Goal: Task Accomplishment & Management: Manage account settings

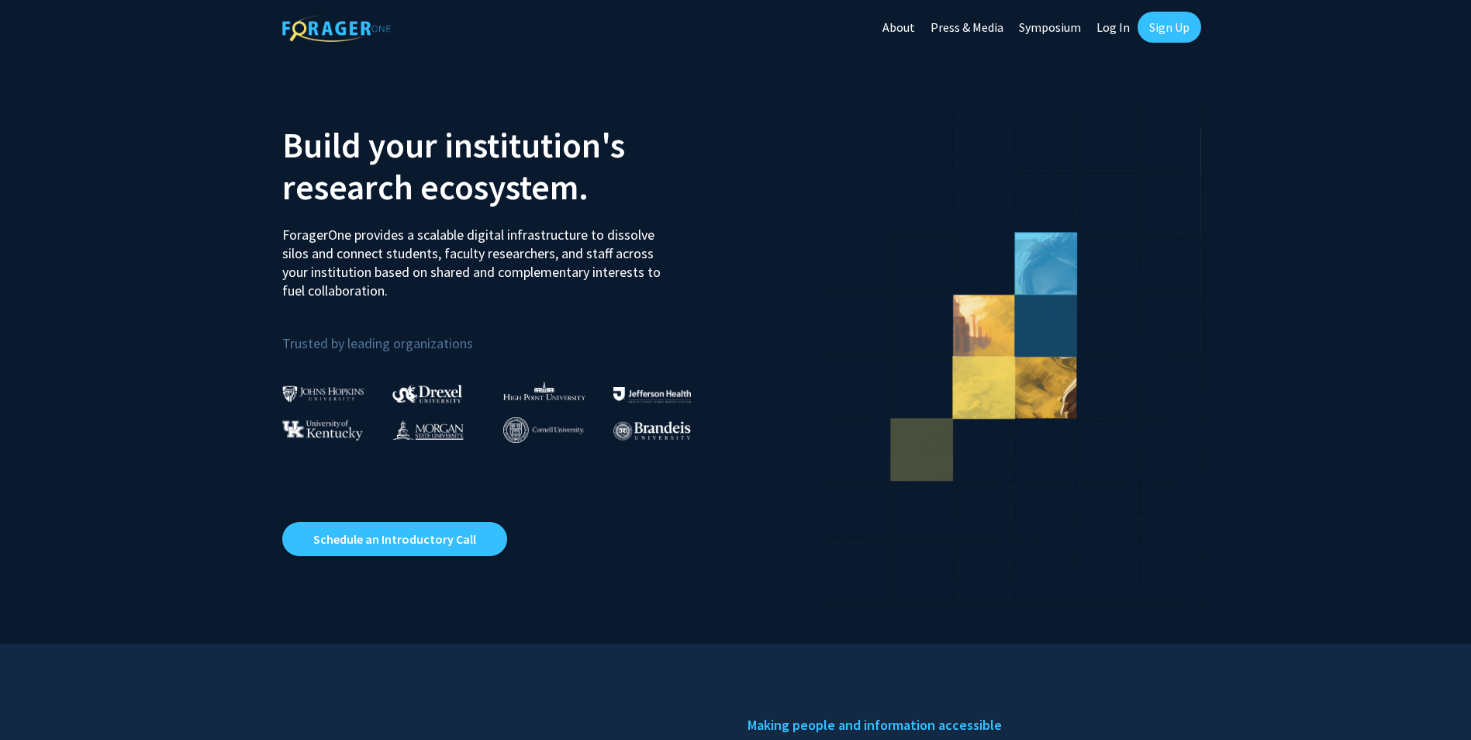
click at [1107, 36] on link "Log In" at bounding box center [1113, 27] width 49 height 54
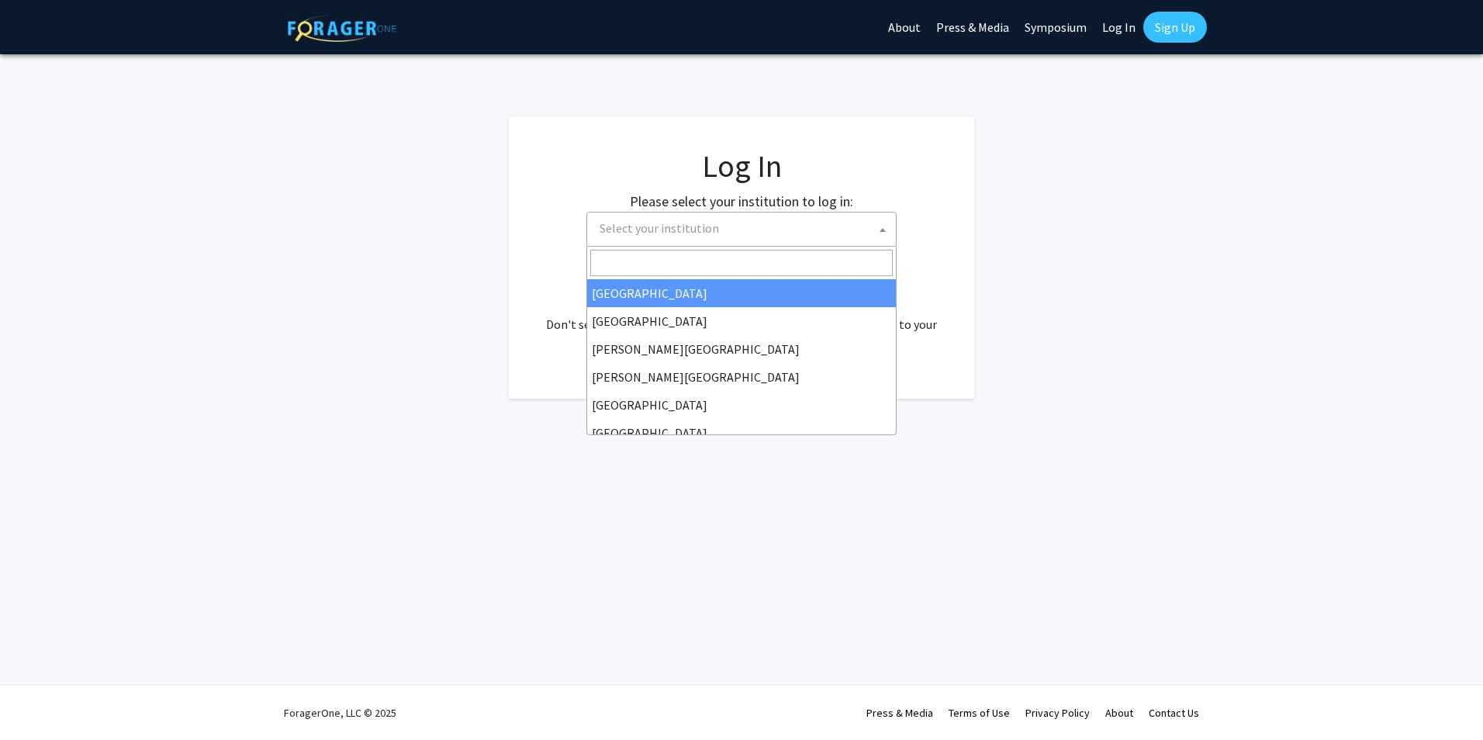
click at [817, 237] on span "Select your institution" at bounding box center [744, 228] width 302 height 32
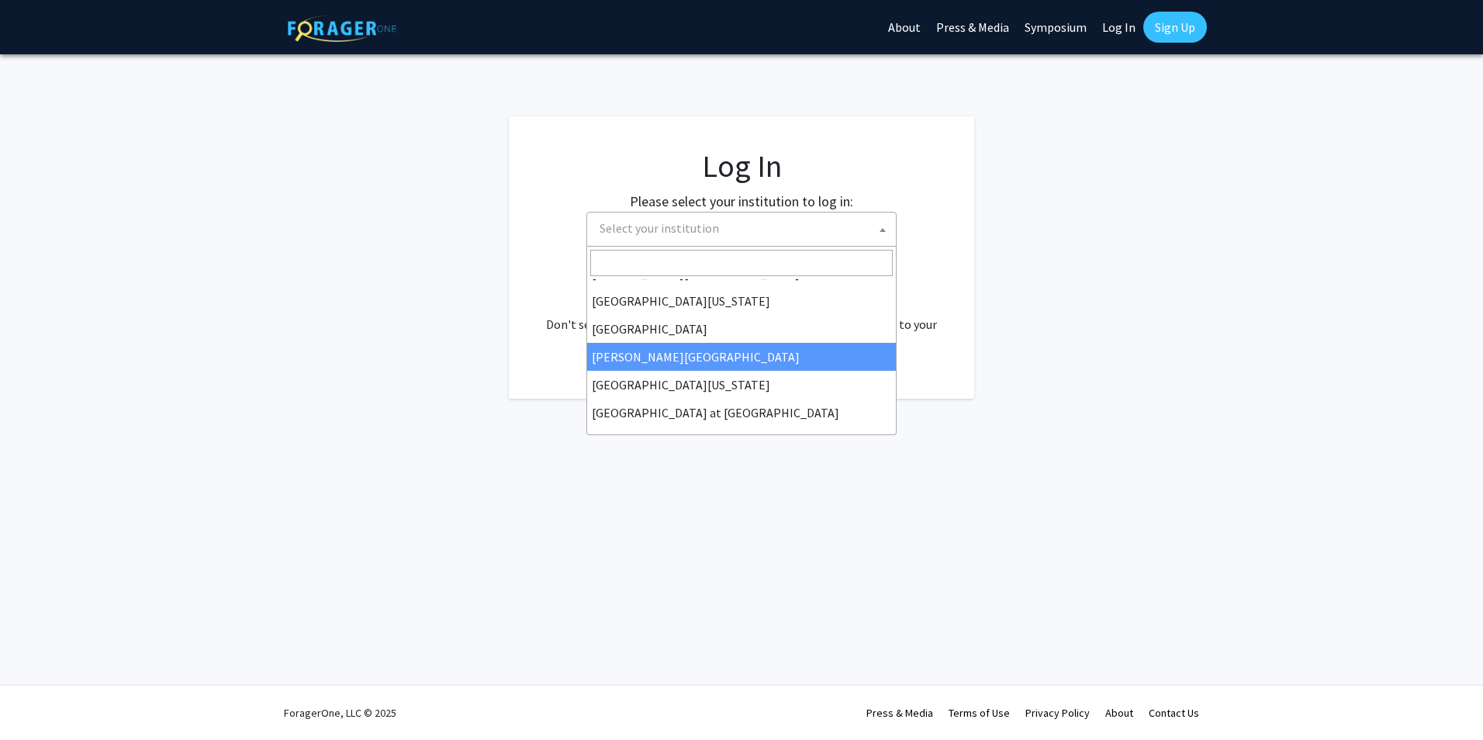
scroll to position [543, 0]
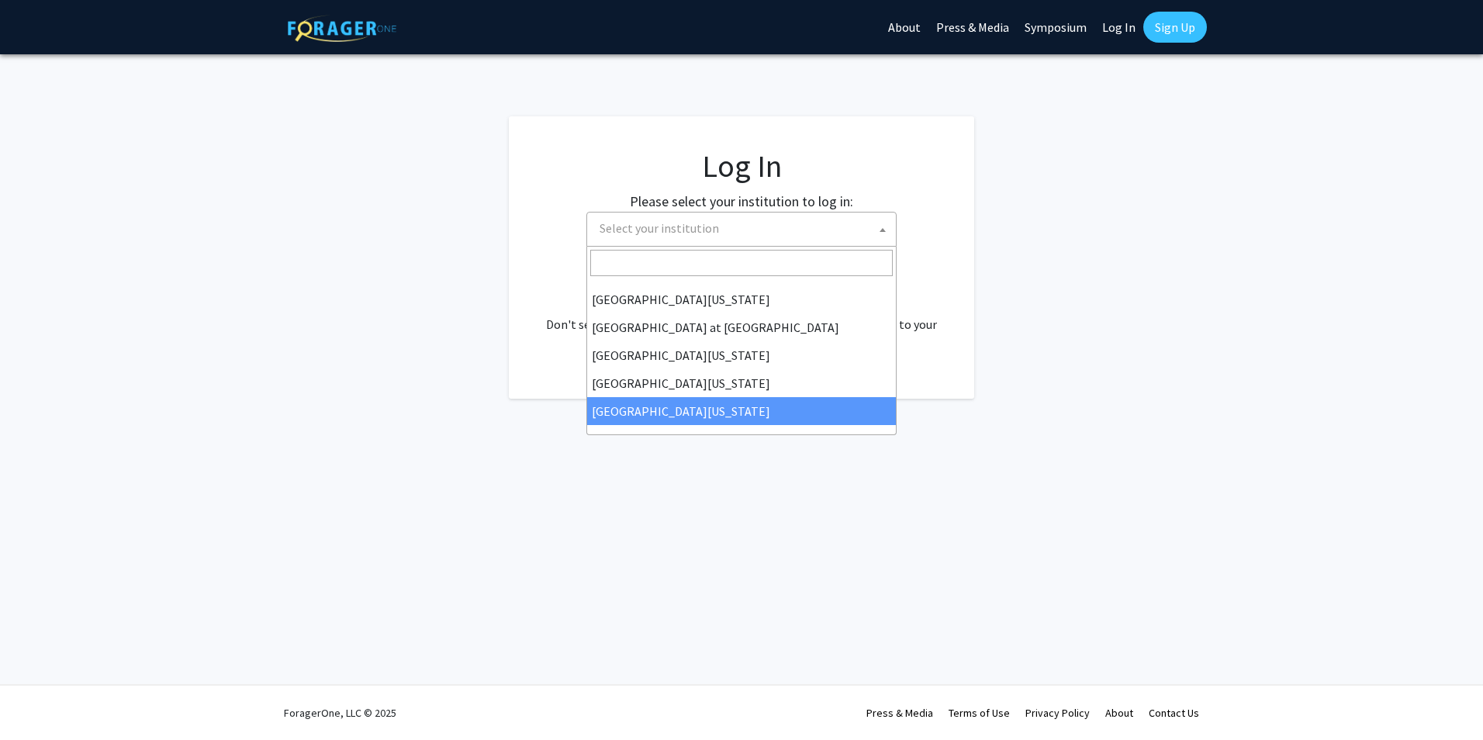
select select "33"
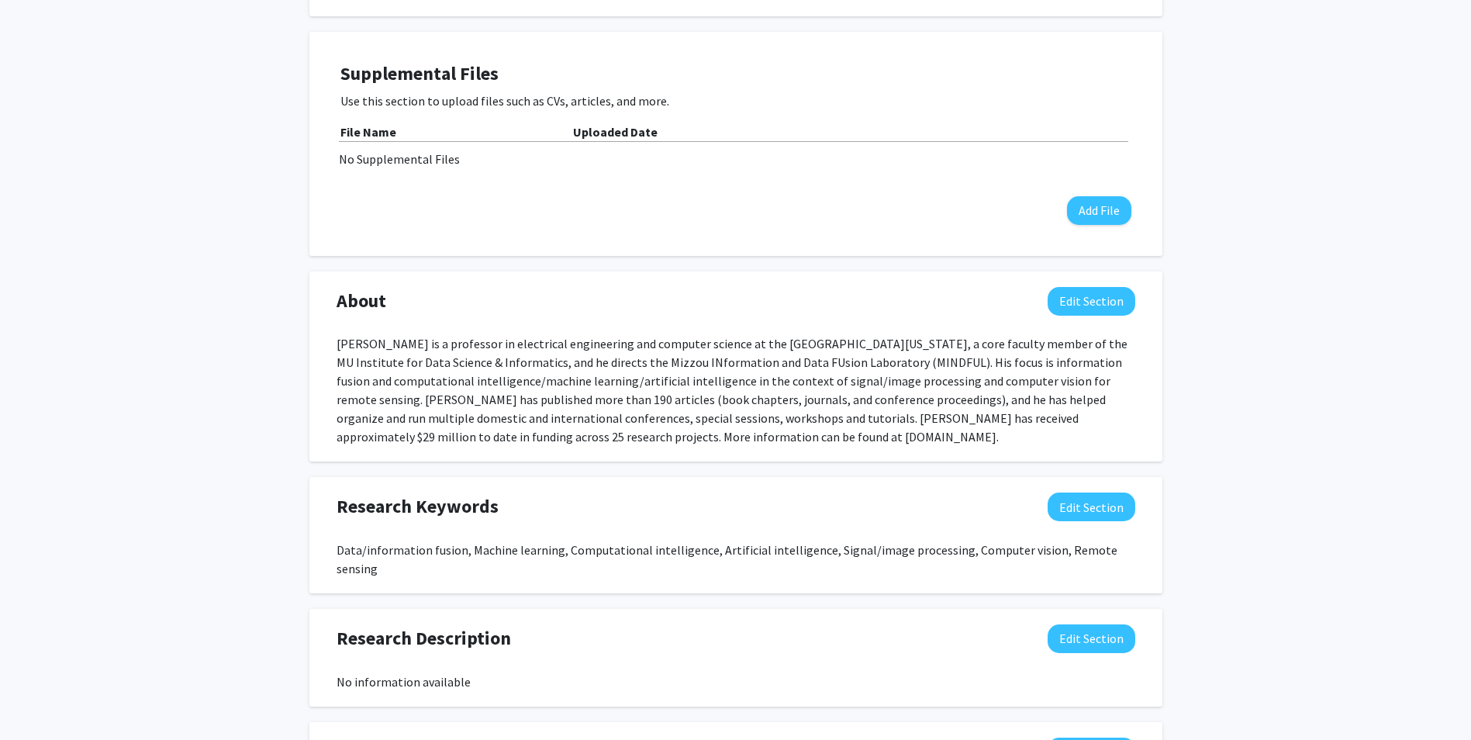
scroll to position [465, 0]
click at [1065, 302] on button "Edit Section" at bounding box center [1092, 300] width 88 height 29
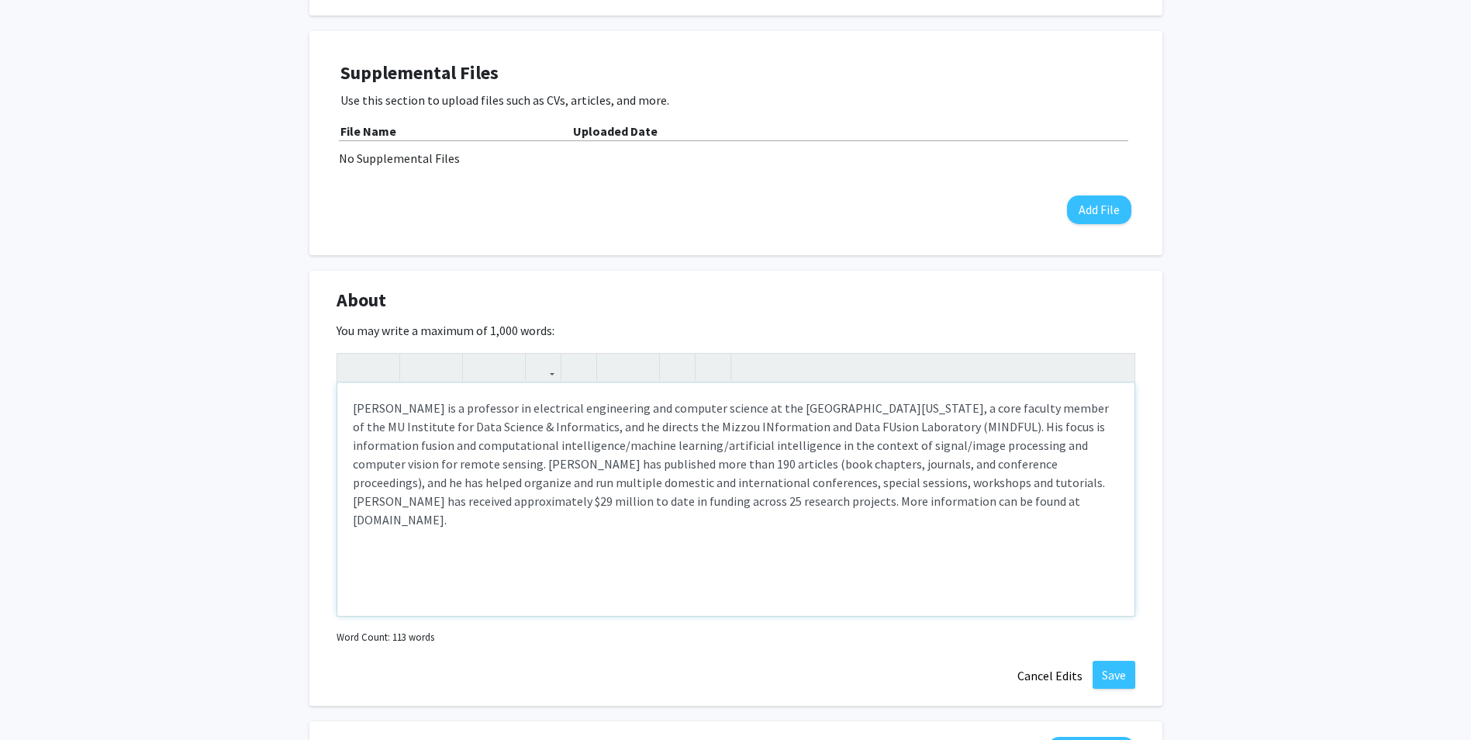
click at [701, 438] on div "Derek Anderson is a professor in electrical engineering and computer science at…" at bounding box center [735, 499] width 797 height 233
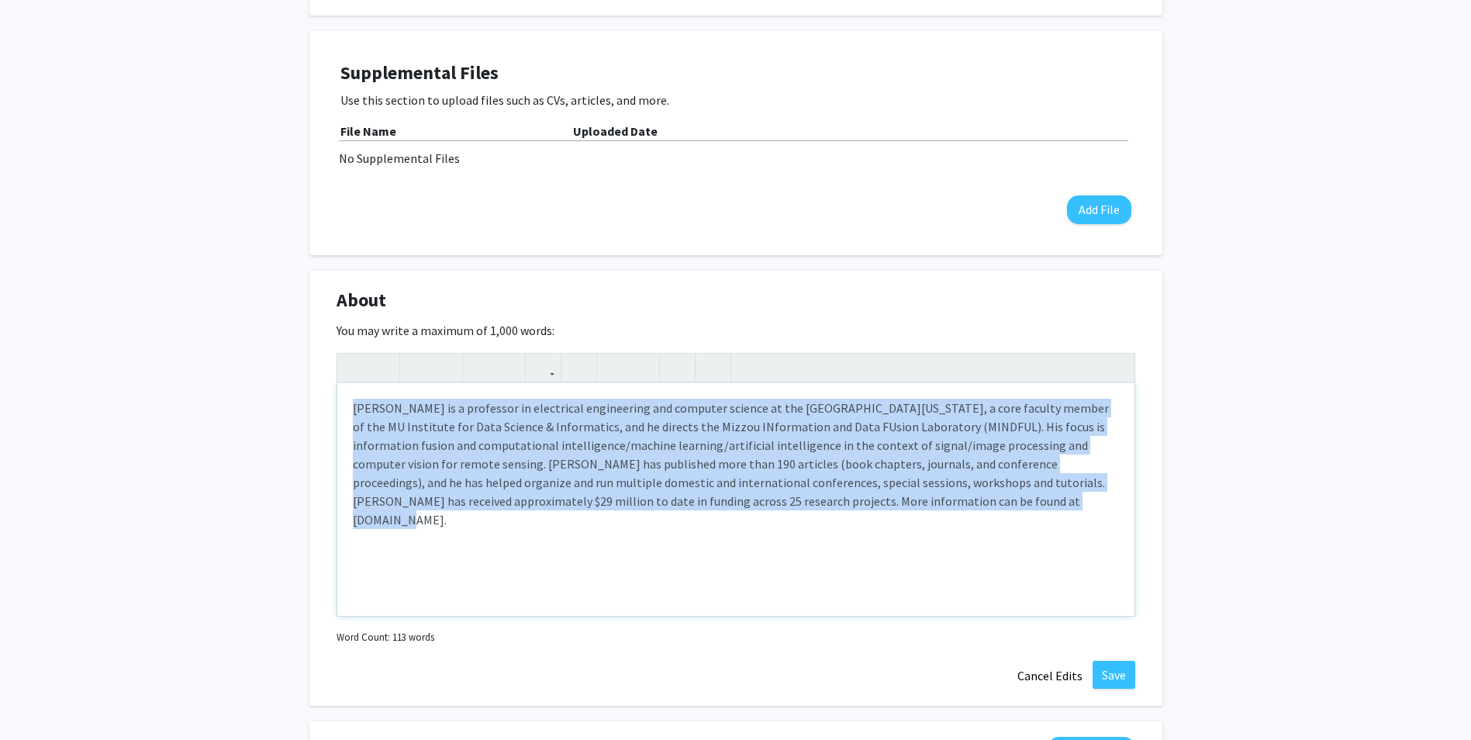
paste div "Note to users with screen readers: Please deactivate our accessibility plugin f…"
type textarea "<p>Derek Anderson is the Naka Endowed Professor in Electrical Engineering and C…"
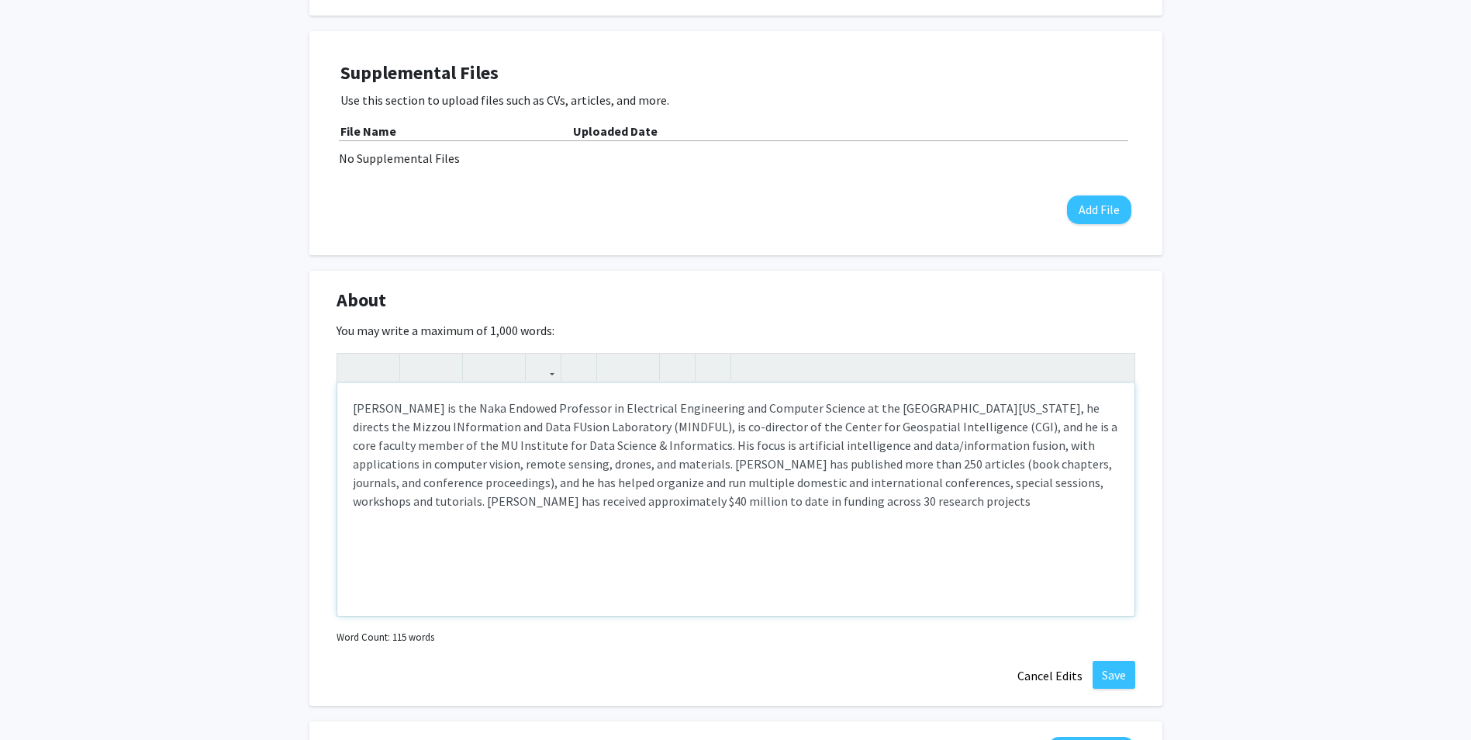
type textarea "<p>Derek Anderson is the Naka Endowed Professor in Electrical Engineering and C…"
click at [1112, 676] on button "Save" at bounding box center [1114, 675] width 43 height 28
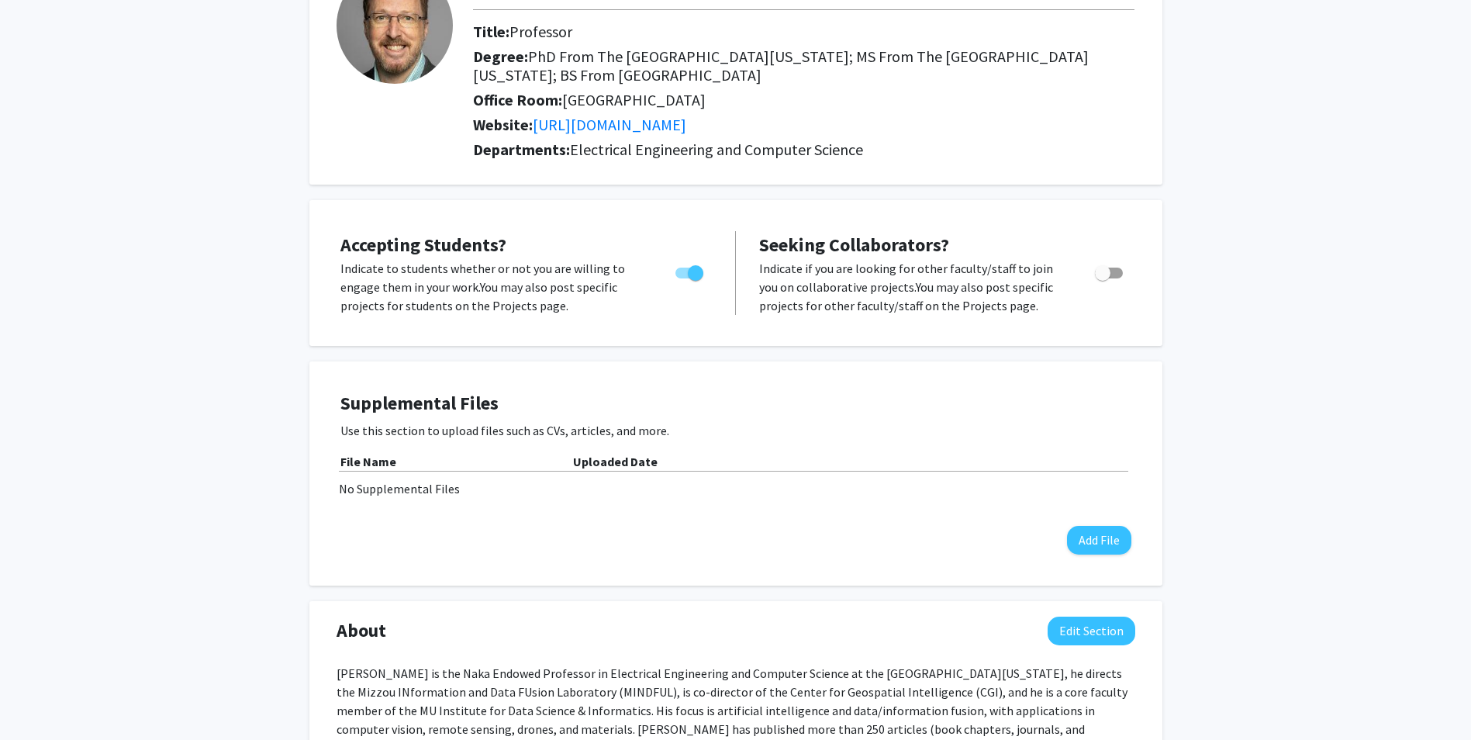
scroll to position [0, 0]
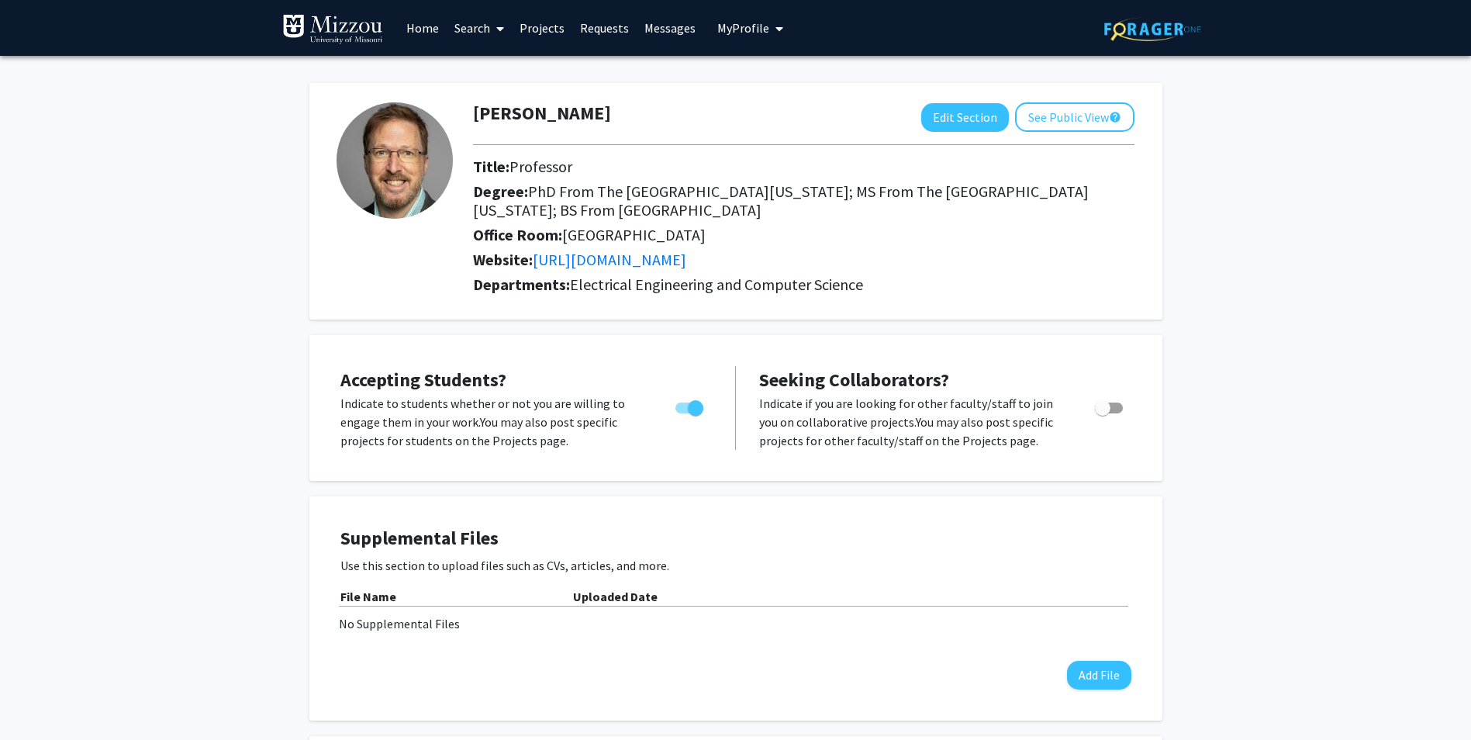
click at [855, 250] on div "Office Room: 305 Naka Hall" at bounding box center [803, 238] width 685 height 25
click at [961, 118] on button "Edit Section" at bounding box center [965, 117] width 88 height 29
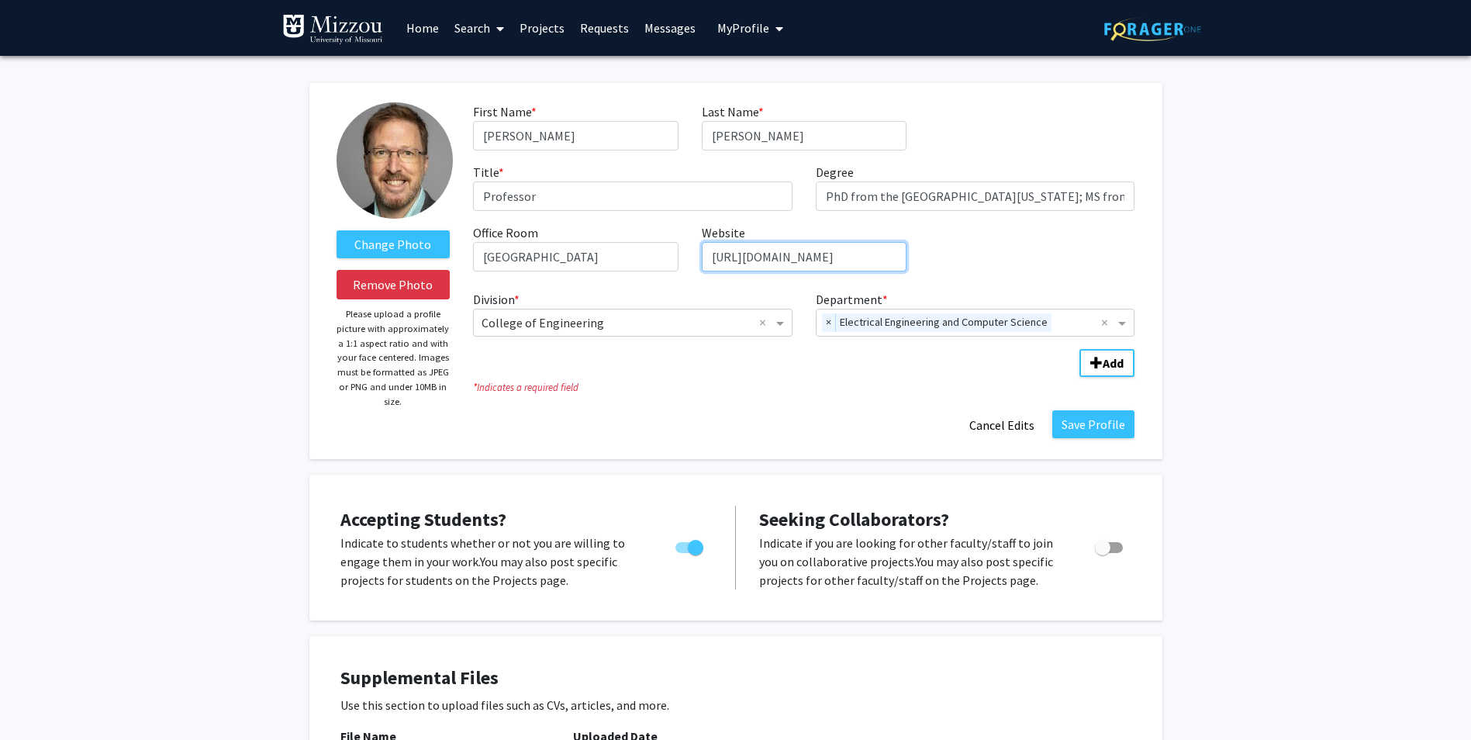
click at [805, 254] on input "http://derektanderson.com/" at bounding box center [804, 256] width 205 height 29
paste input "s://engineering.missouri.edu/wp-content/uploads/2021/11/DerekAndersonCV.pdf"
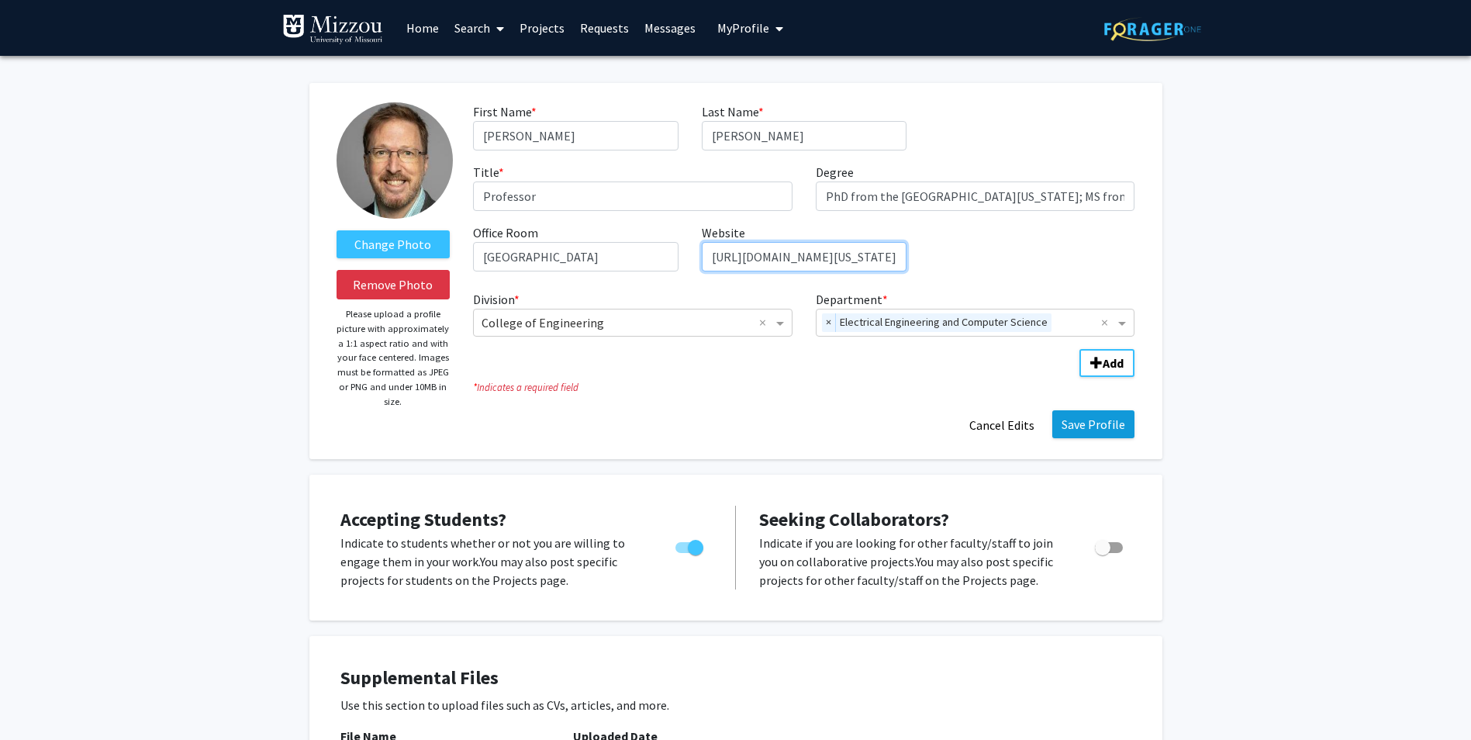
type input "https://engineering.missouri.edu/wp-content/uploads/2021/11/DerekAndersonCV.pdf"
click at [1086, 430] on button "Save Profile" at bounding box center [1093, 424] width 82 height 28
